Goal: Navigation & Orientation: Find specific page/section

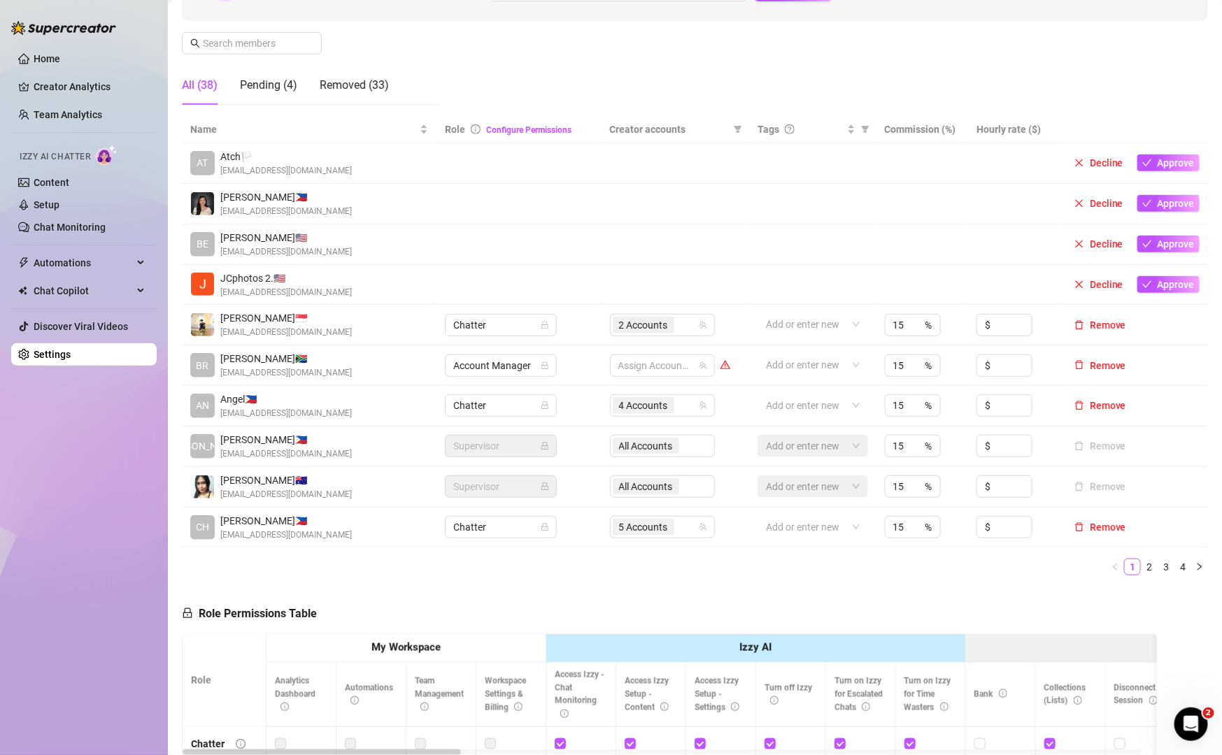
scroll to position [197, 0]
click at [688, 409] on div "4 Accounts" at bounding box center [655, 407] width 85 height 20
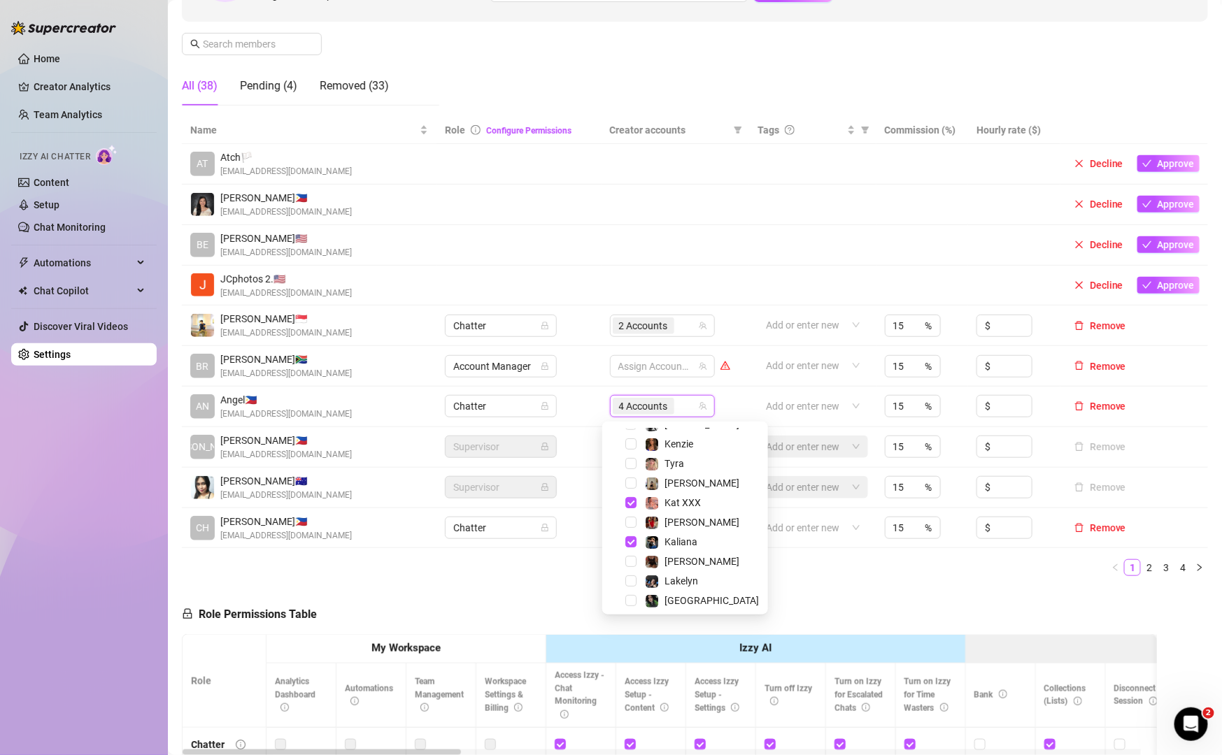
scroll to position [143, 0]
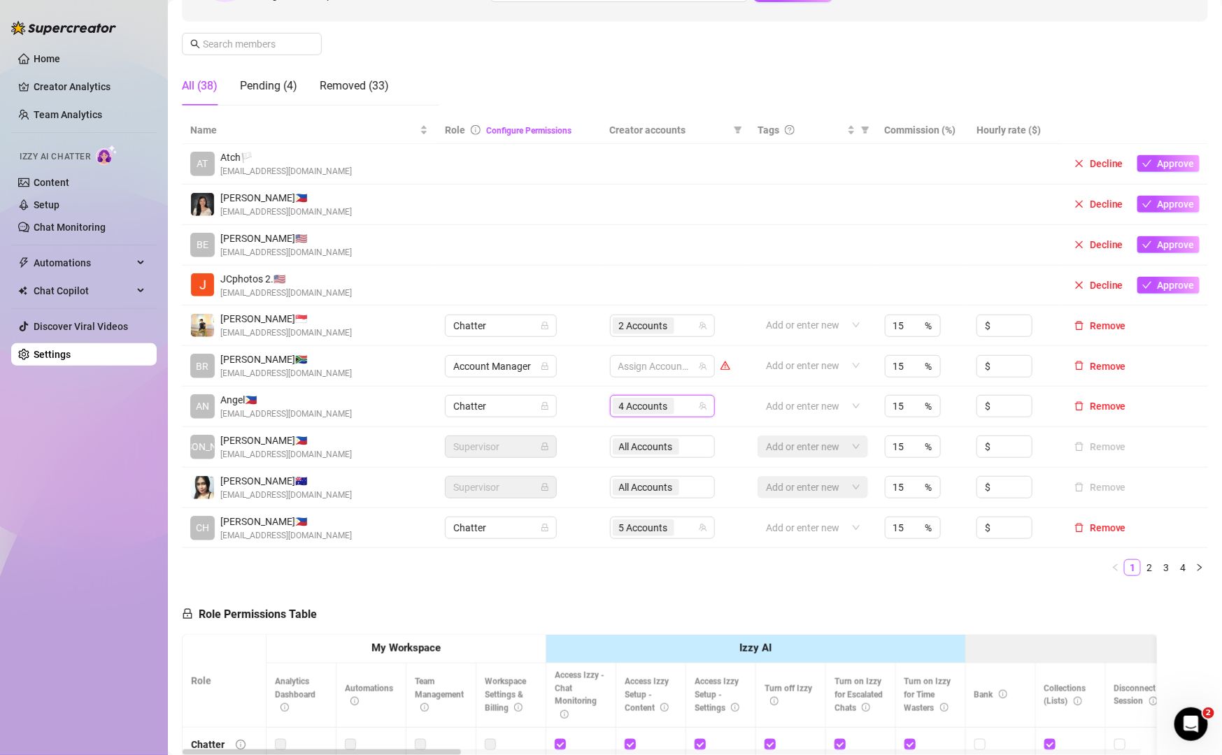
click at [848, 561] on ul "1 2 3 4" at bounding box center [695, 568] width 1026 height 17
click at [1141, 563] on link "2" at bounding box center [1148, 567] width 15 height 15
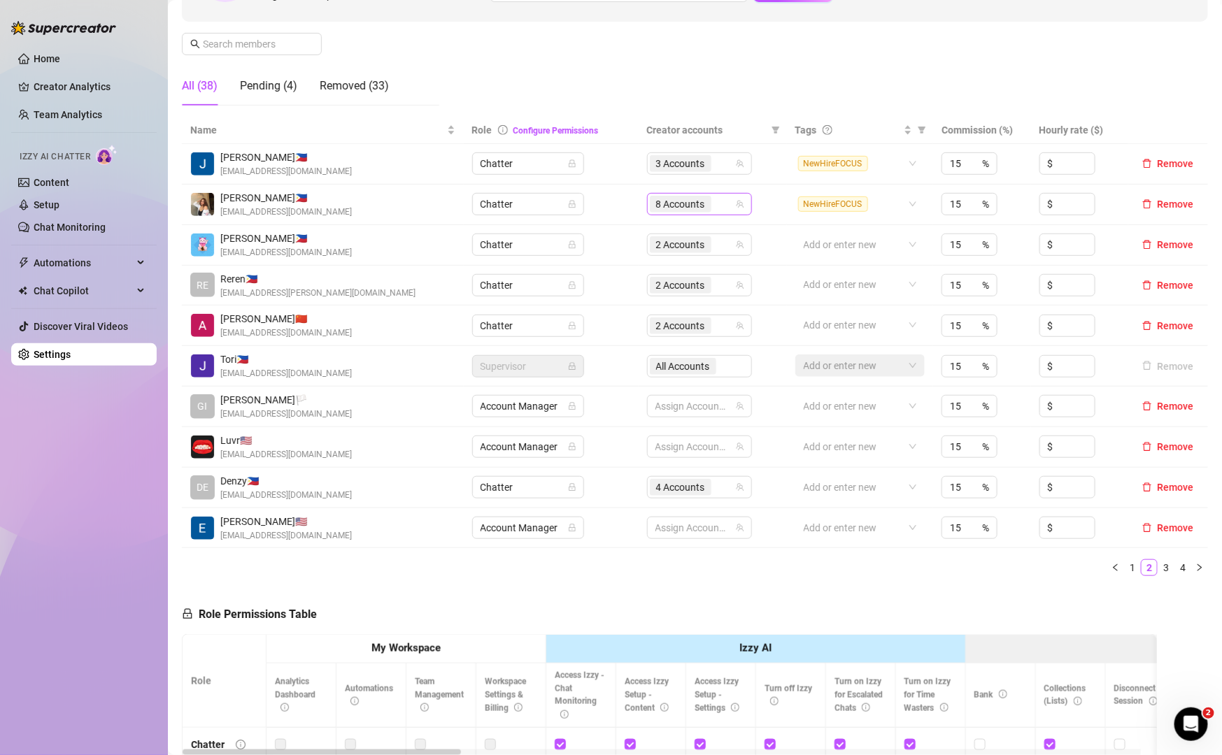
click at [725, 209] on div "8 Accounts" at bounding box center [692, 204] width 85 height 20
click at [1158, 562] on link "3" at bounding box center [1165, 567] width 15 height 15
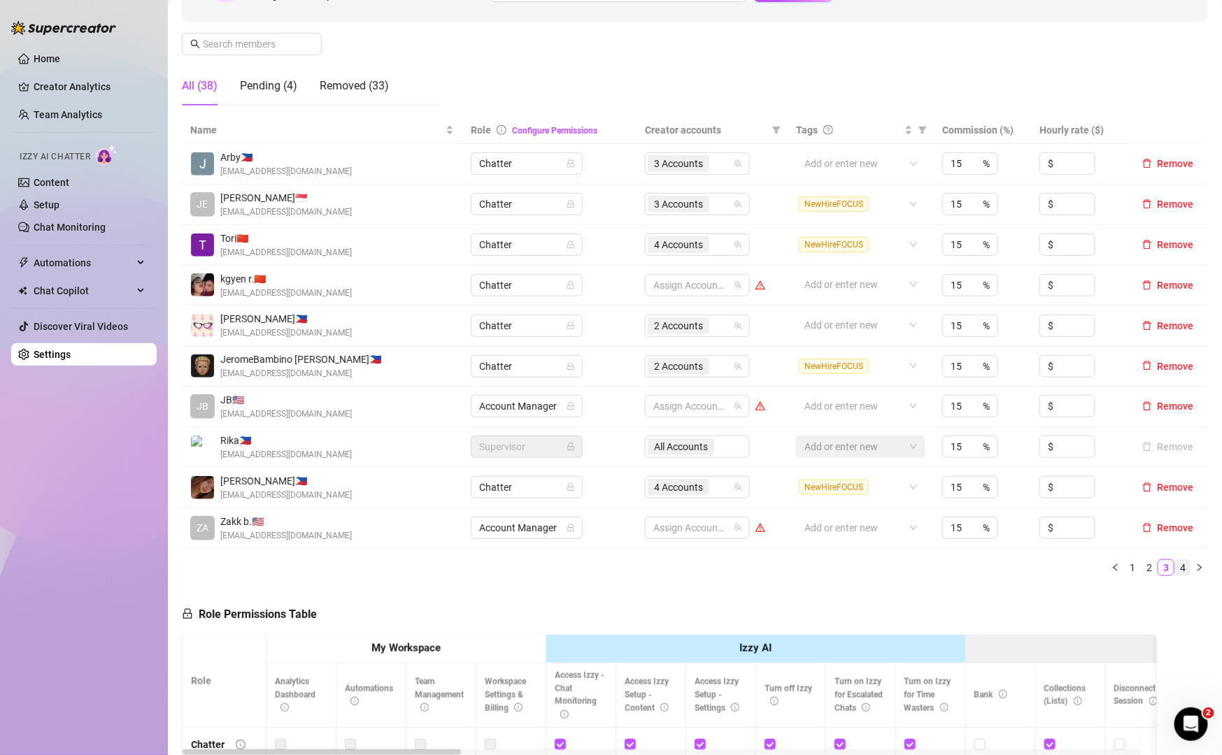
click at [1175, 571] on link "4" at bounding box center [1182, 567] width 15 height 15
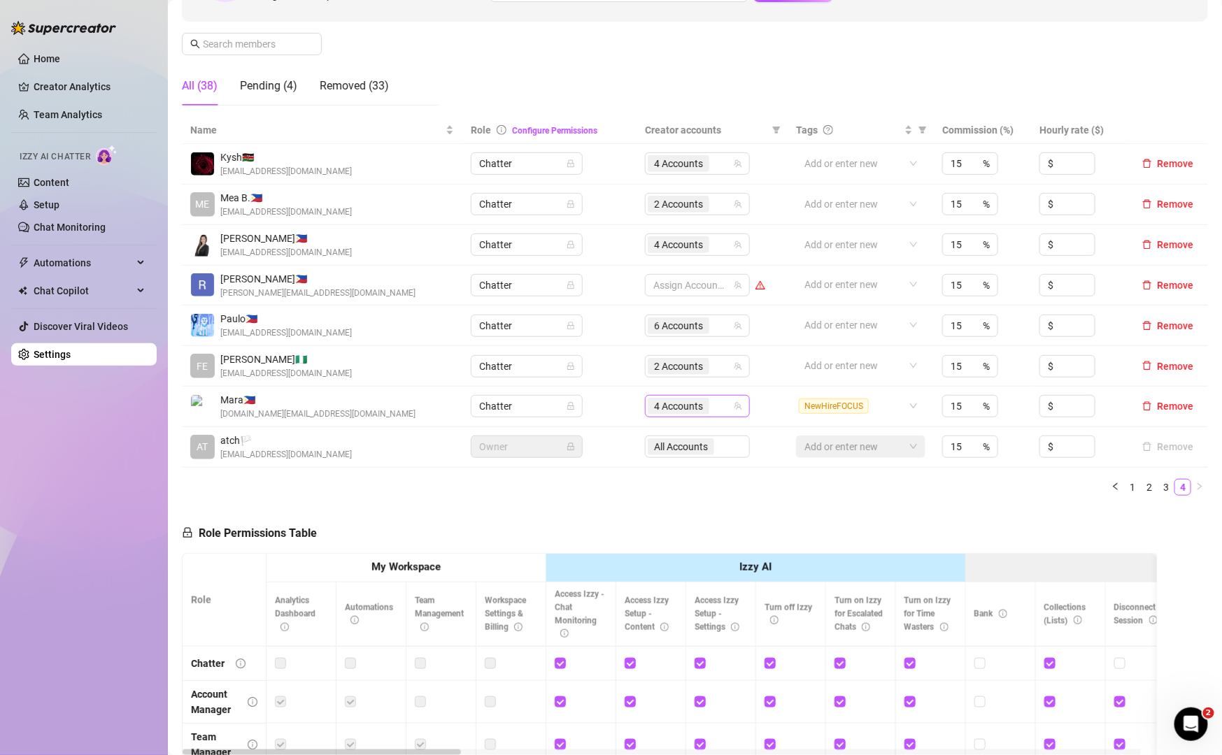
click at [734, 405] on icon "team" at bounding box center [738, 406] width 8 height 8
click at [708, 407] on div "4 Accounts" at bounding box center [690, 407] width 85 height 20
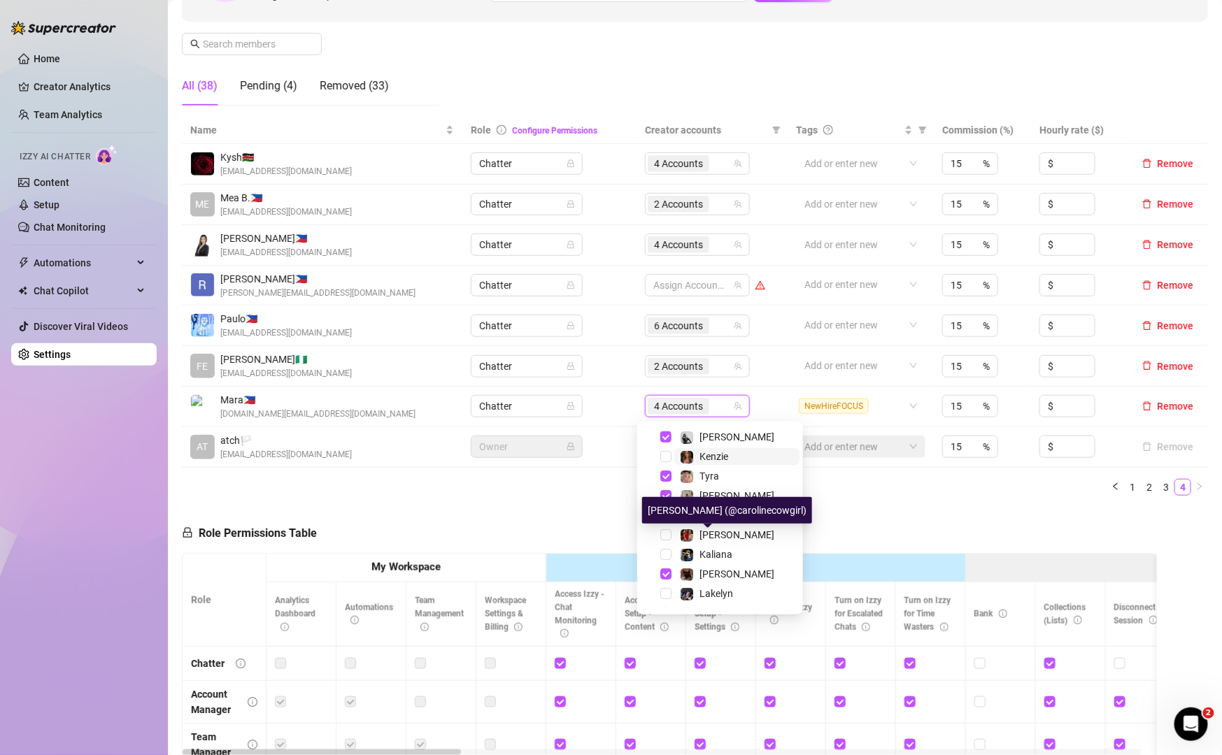
scroll to position [121, 0]
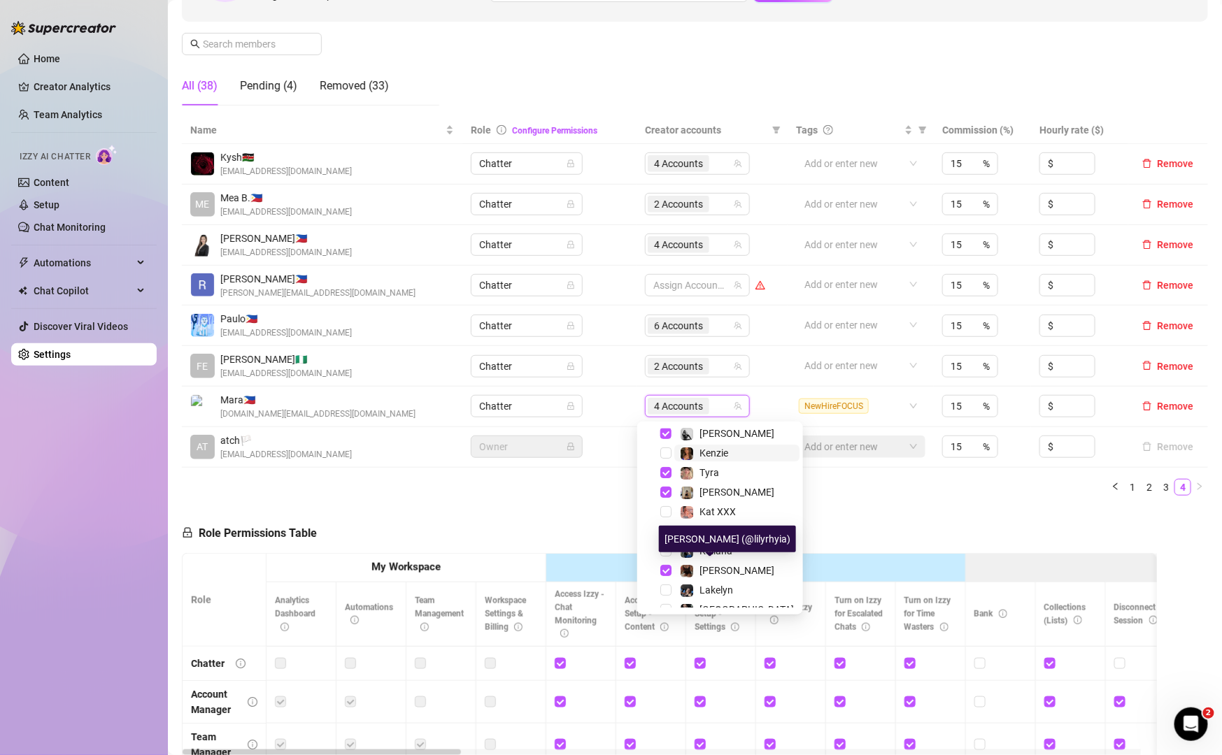
click at [688, 571] on img at bounding box center [687, 571] width 13 height 13
click at [713, 371] on div "2 Accounts" at bounding box center [690, 367] width 85 height 20
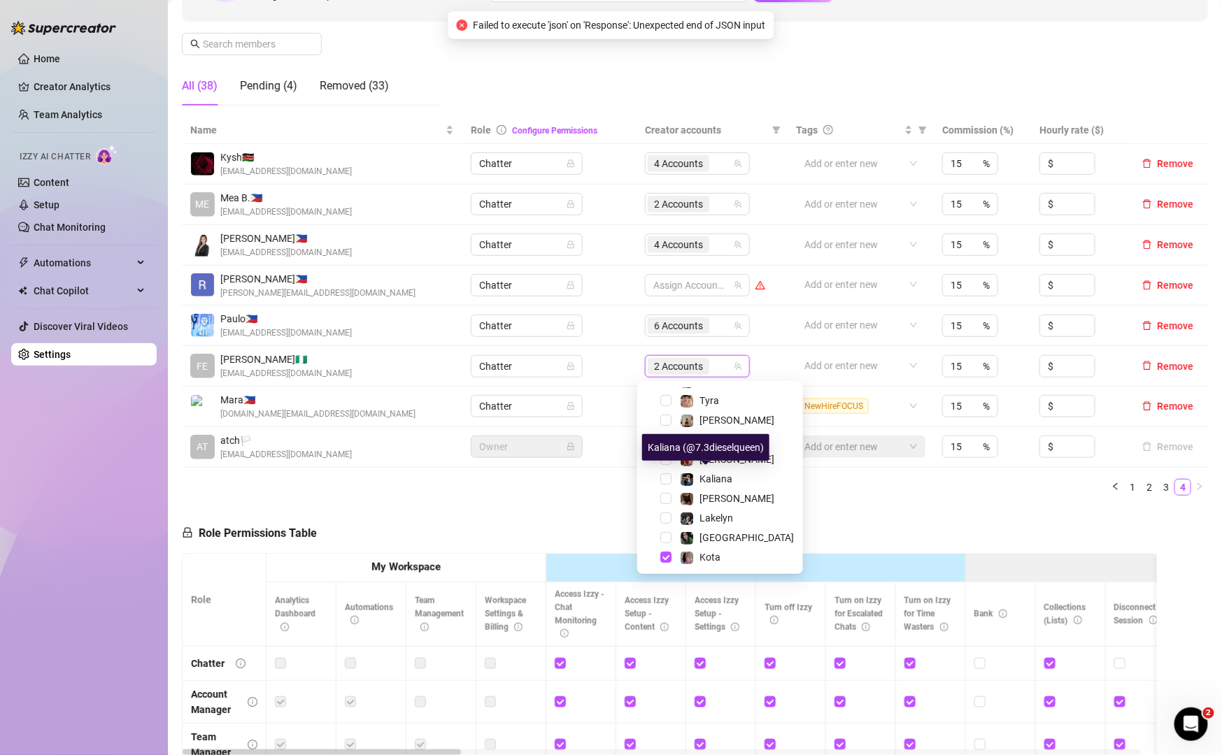
scroll to position [152, 0]
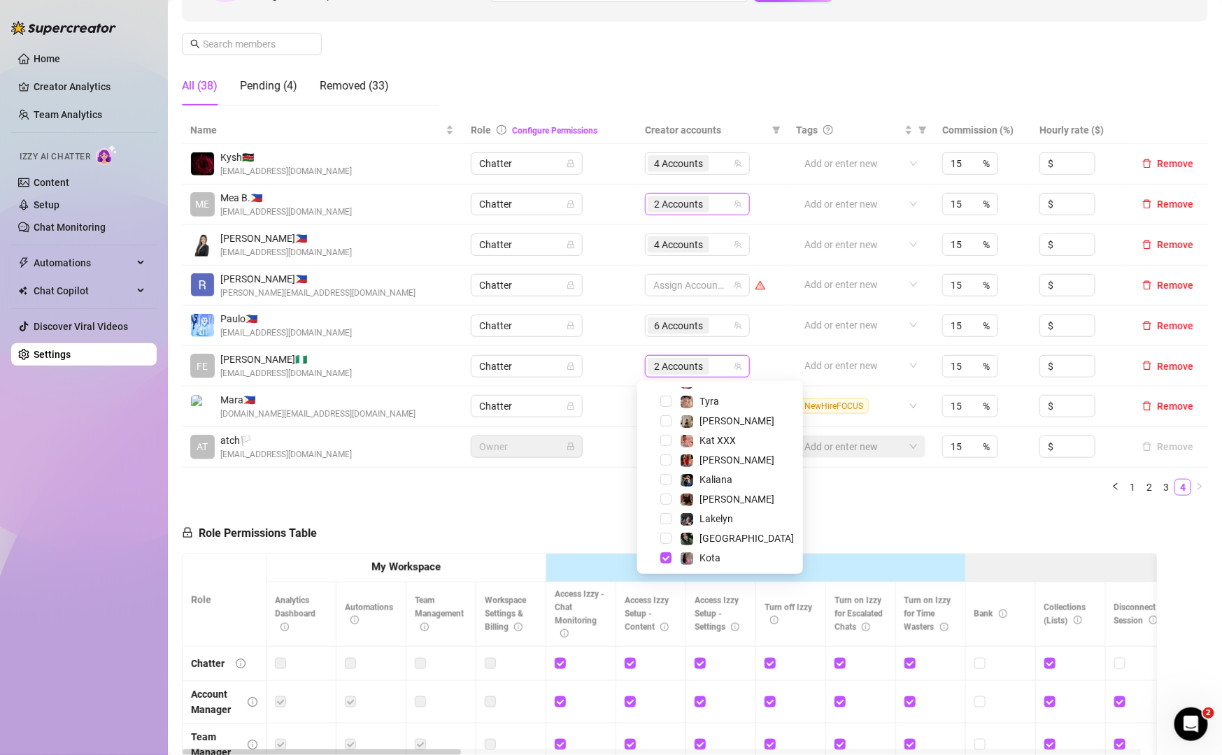
click at [708, 204] on div "2 Accounts" at bounding box center [690, 204] width 85 height 20
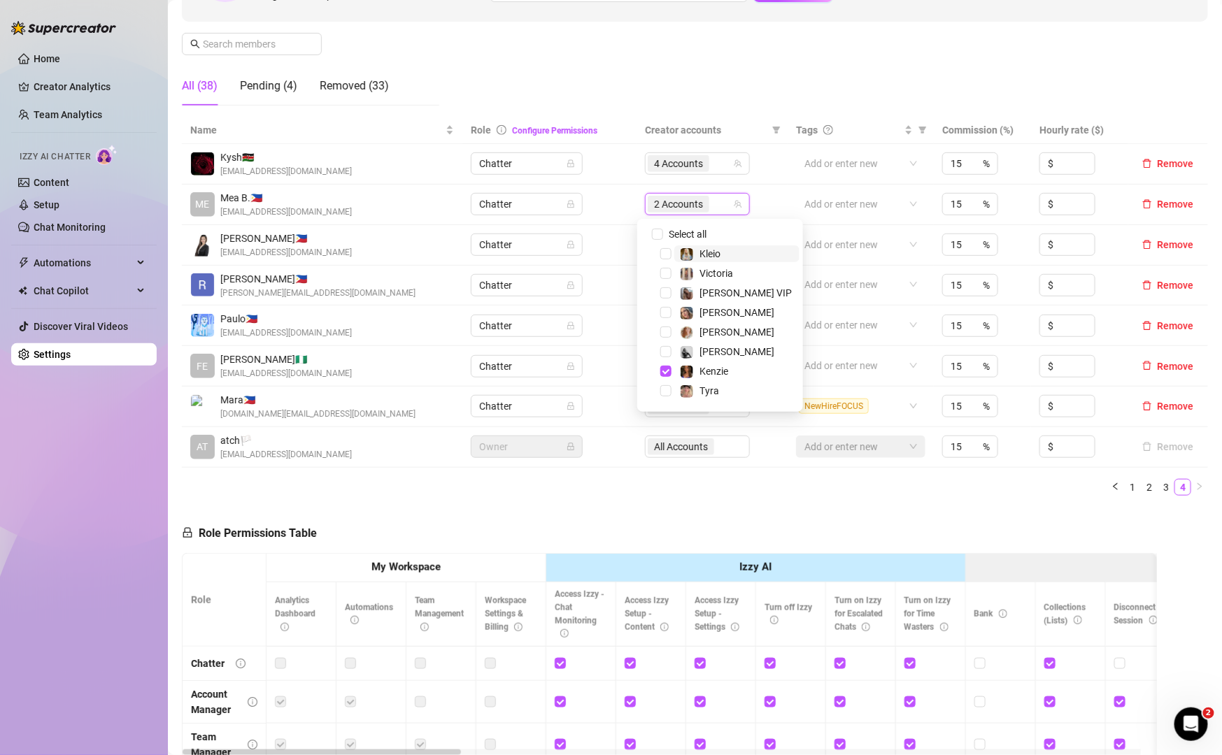
click at [708, 204] on div "2 Accounts" at bounding box center [690, 204] width 85 height 20
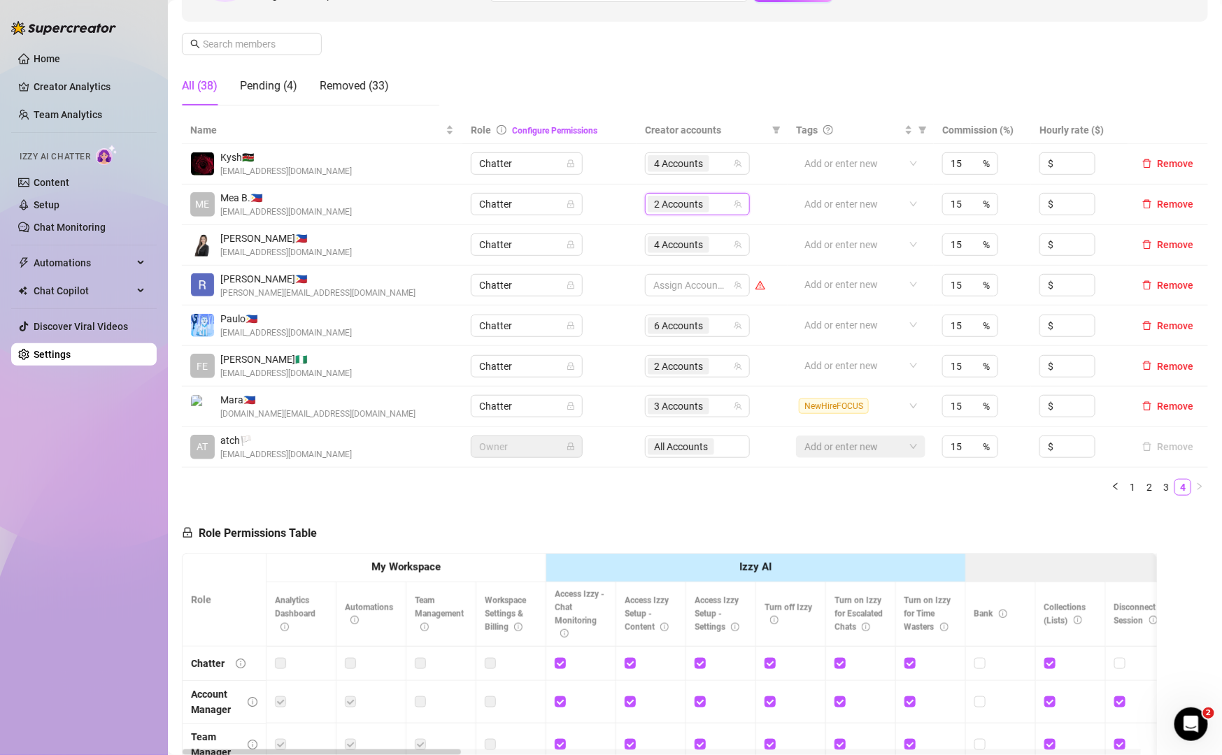
click at [708, 204] on div "2 Accounts" at bounding box center [690, 204] width 85 height 20
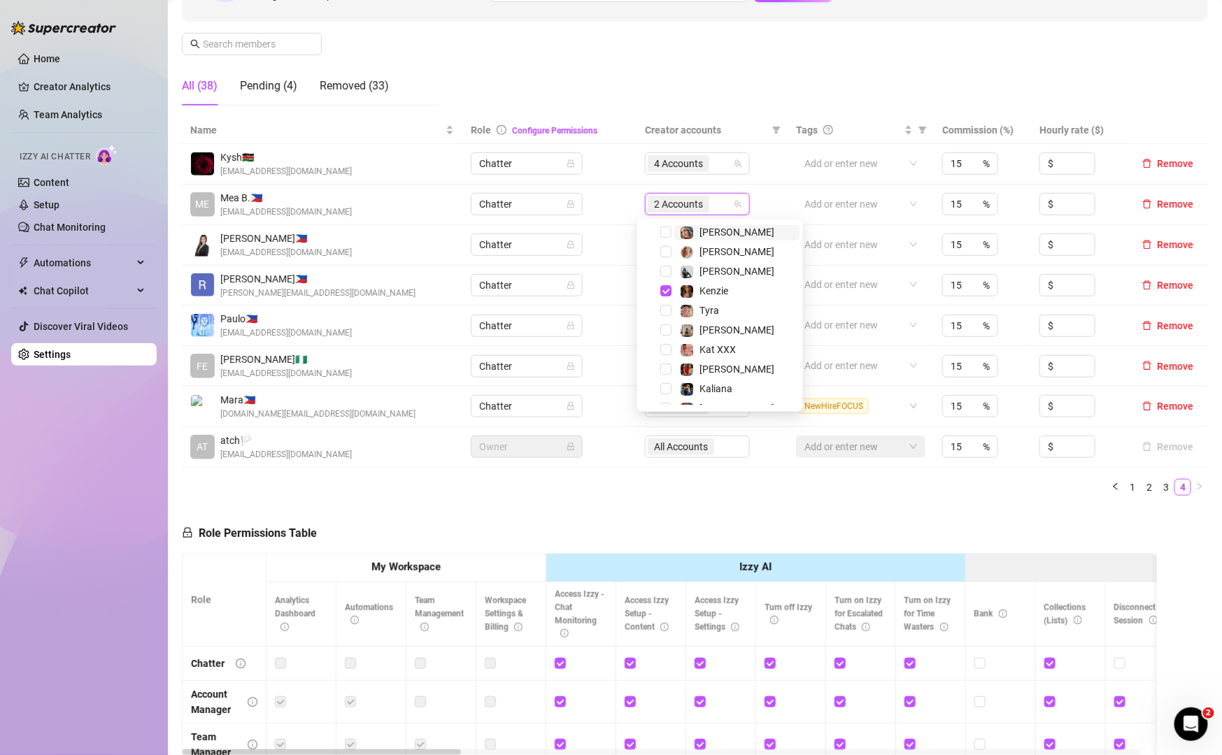
scroll to position [152, 0]
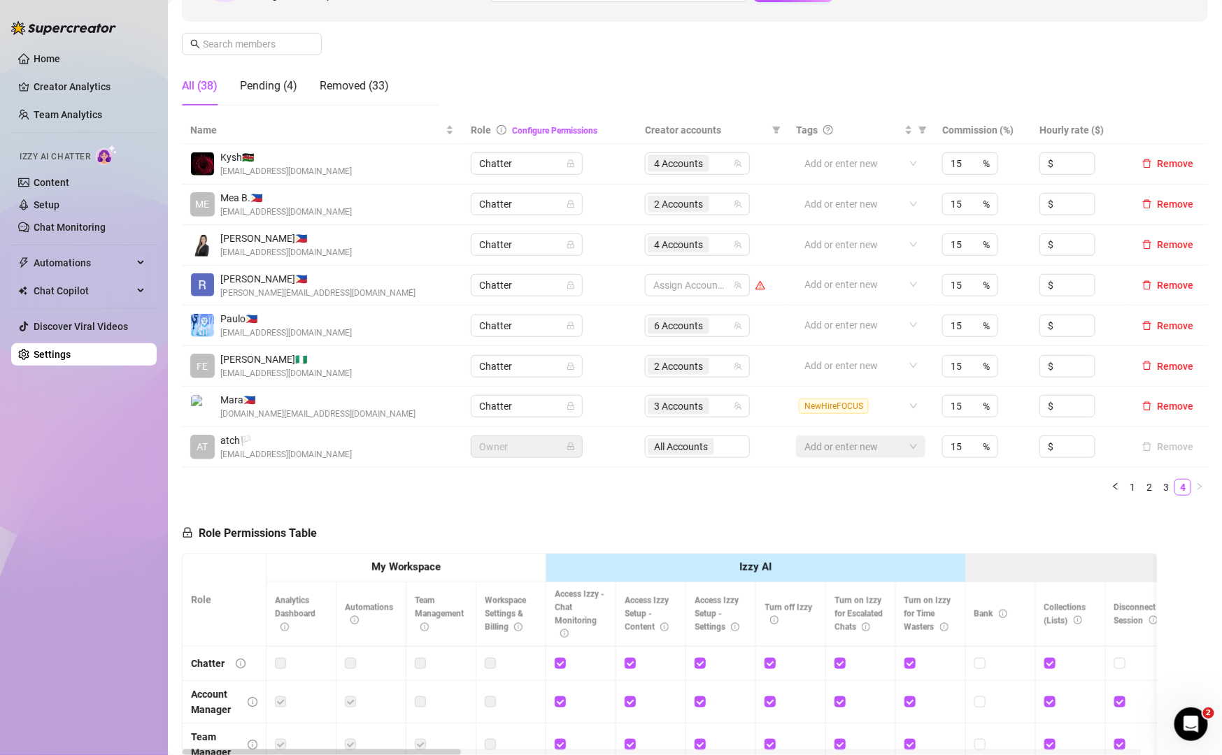
click at [702, 494] on ul "1 2 3 4" at bounding box center [695, 487] width 1026 height 17
click at [1125, 487] on link "1" at bounding box center [1132, 487] width 15 height 15
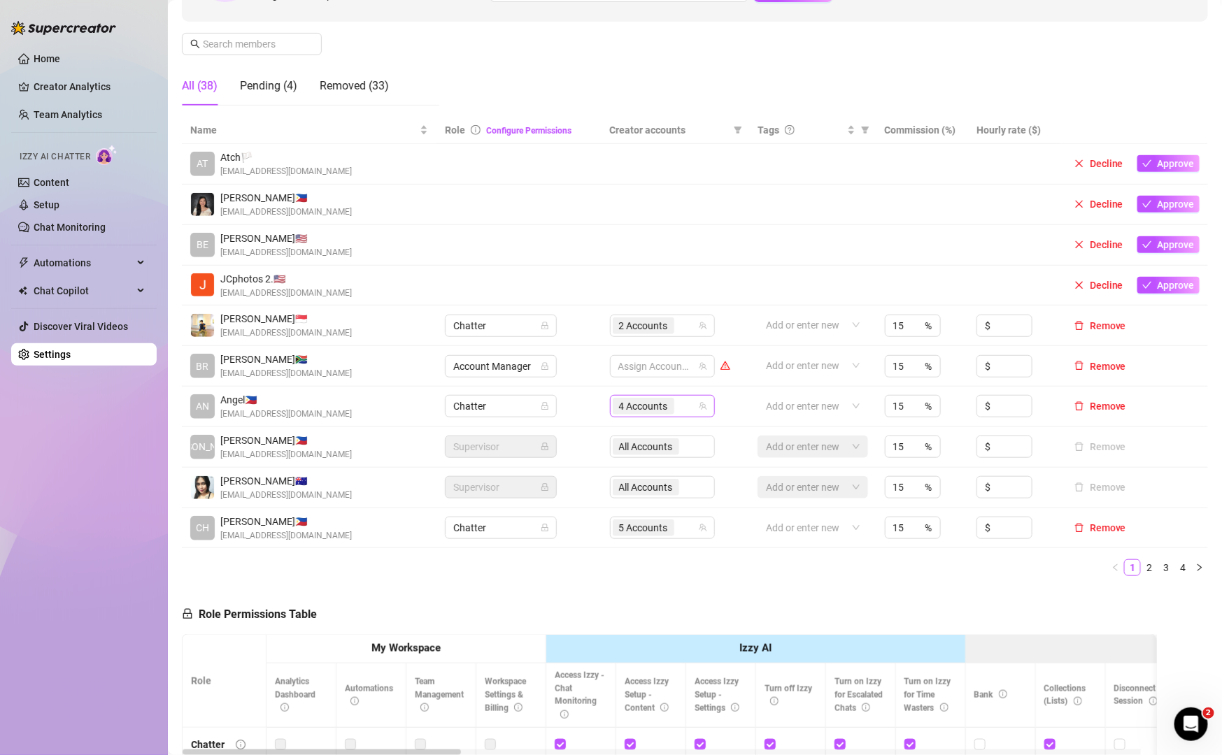
click at [681, 413] on div "4 Accounts" at bounding box center [655, 407] width 85 height 20
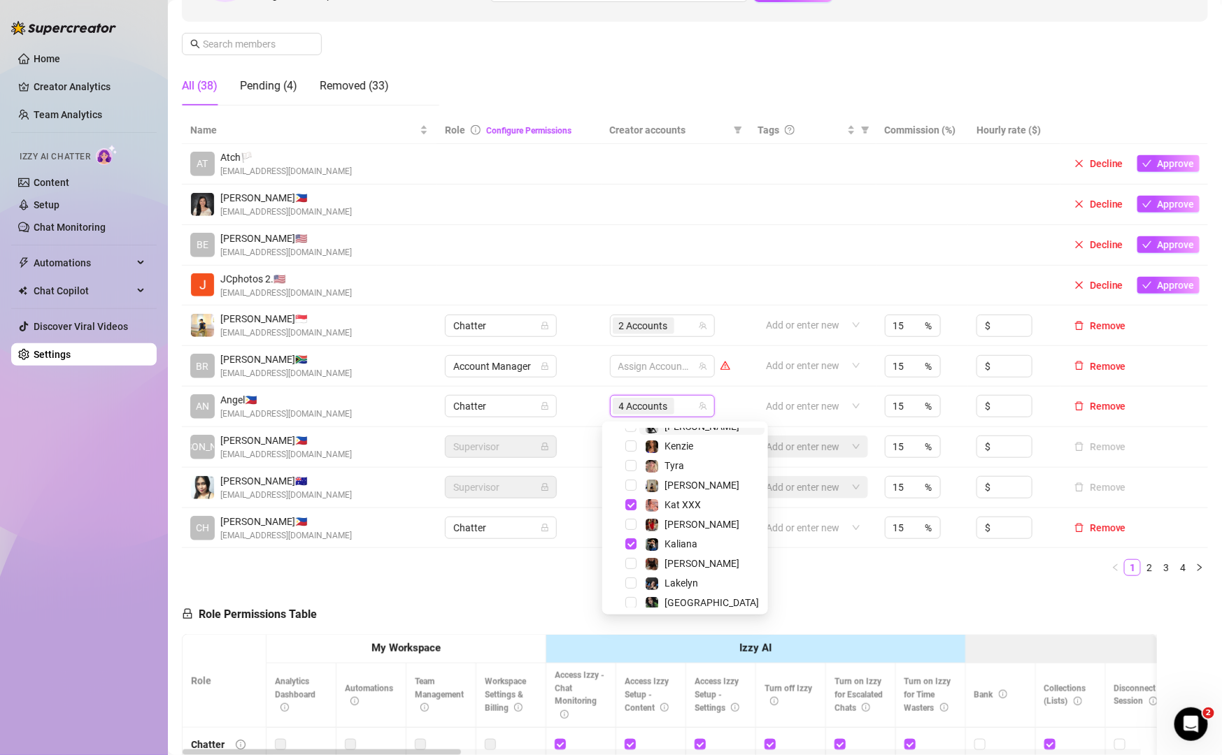
scroll to position [136, 0]
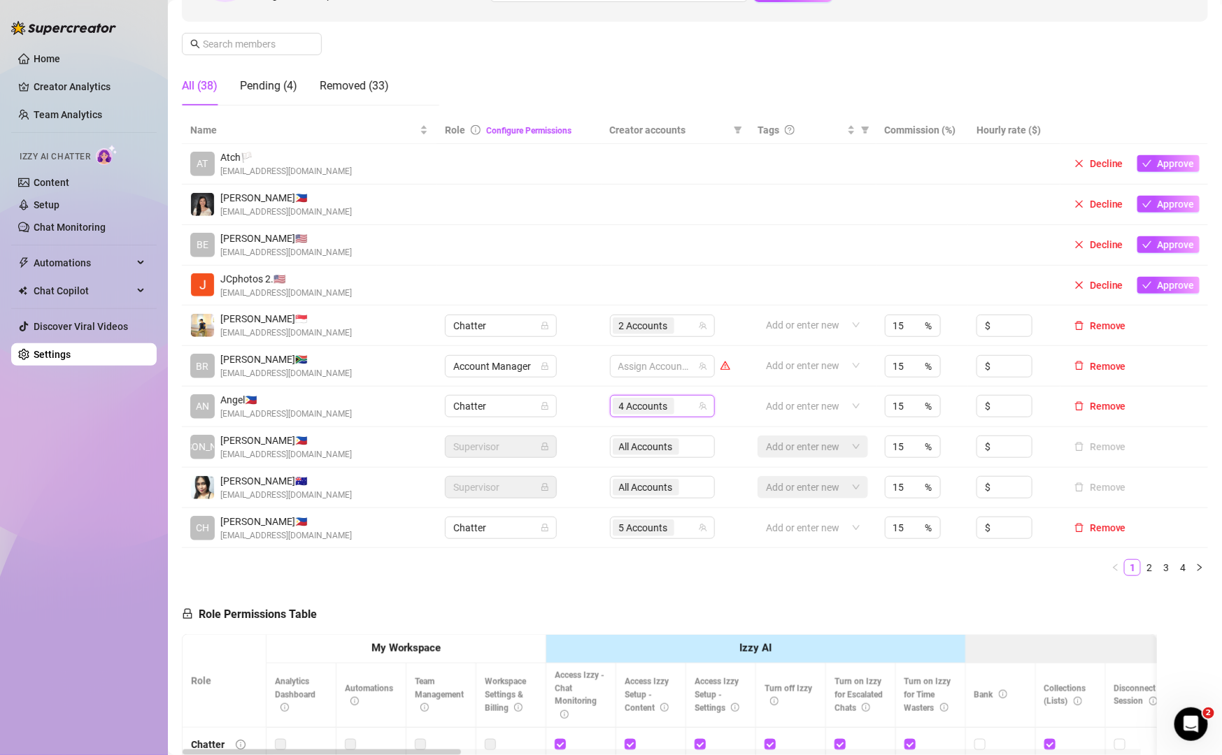
click at [825, 585] on div "Name Role Configure Permissions Creator accounts Tags Commission (%) Hourly rat…" at bounding box center [695, 352] width 1026 height 471
